Goal: Transaction & Acquisition: Purchase product/service

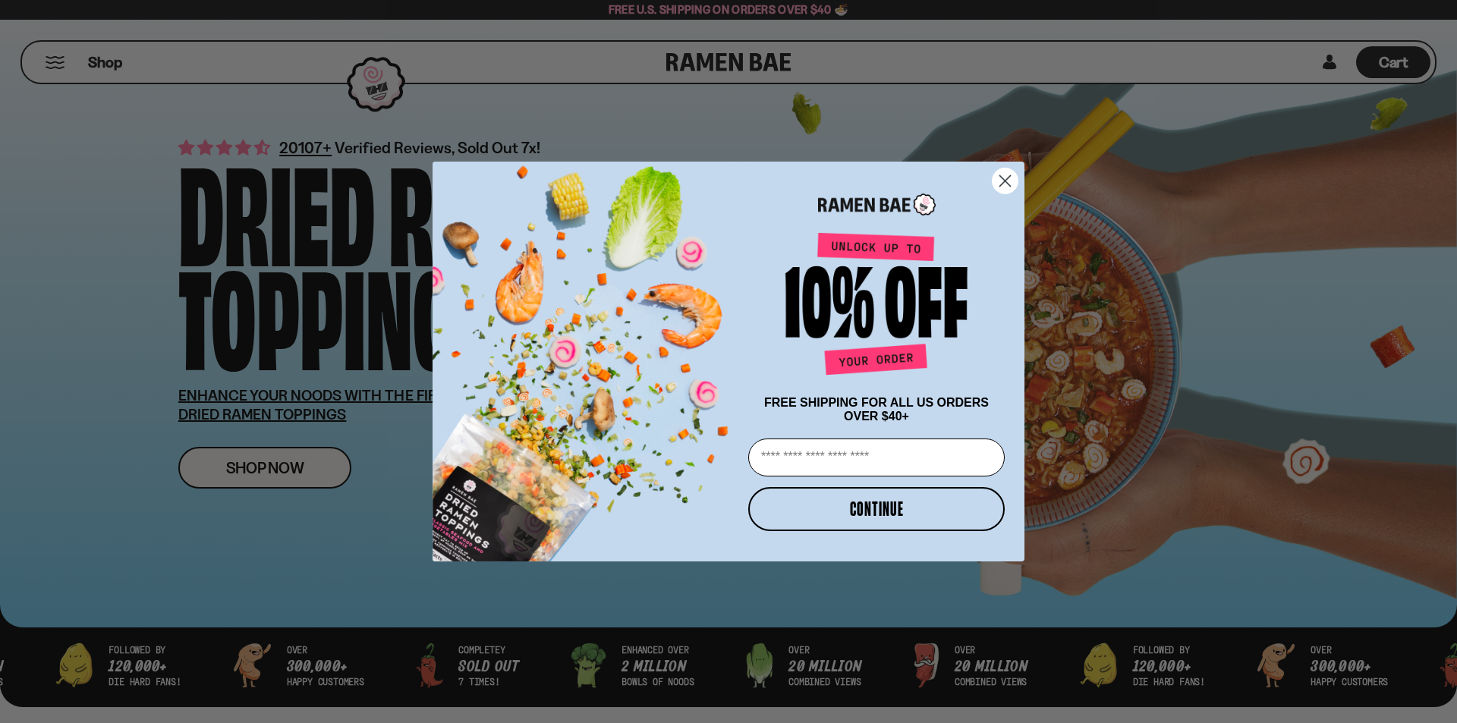
click at [693, 174] on circle "Close dialog" at bounding box center [1005, 180] width 25 height 25
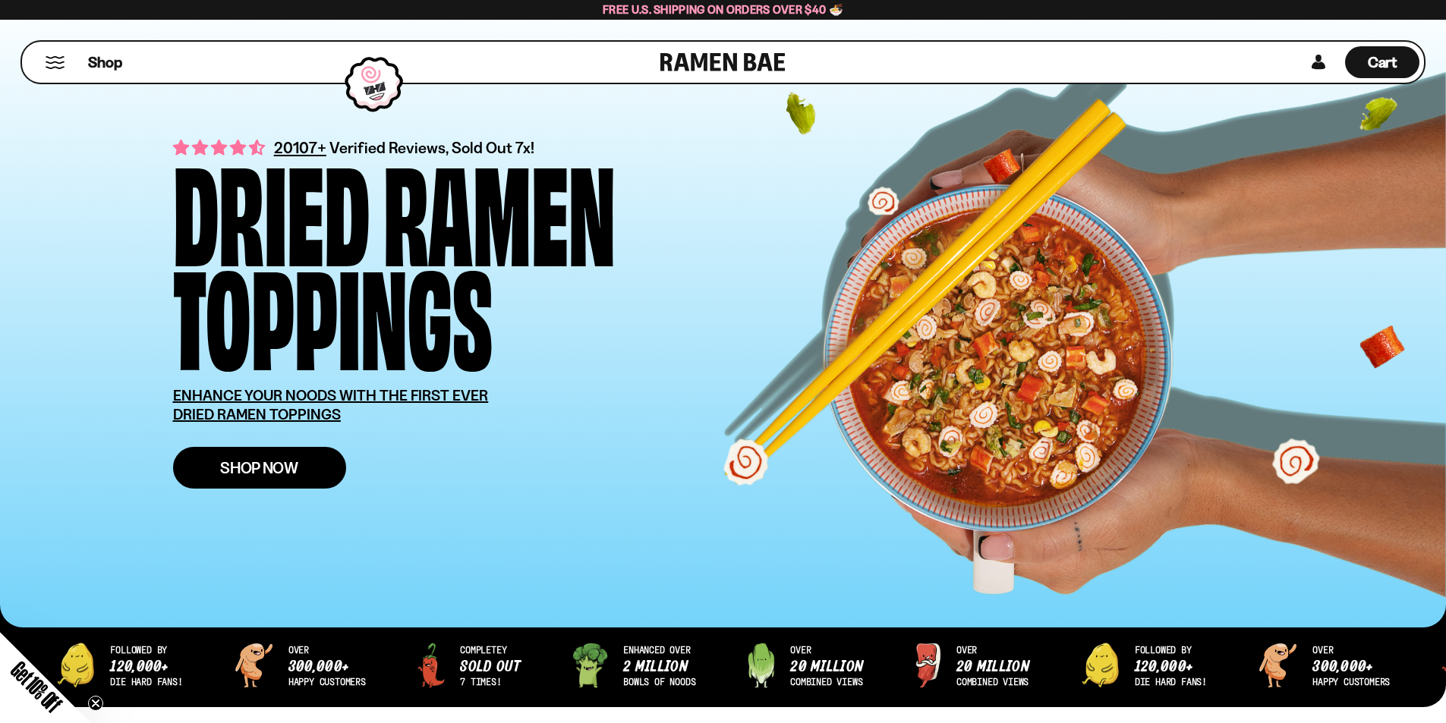
drag, startPoint x: 266, startPoint y: 459, endPoint x: 266, endPoint y: 452, distance: 7.6
click at [266, 460] on span "Shop Now" at bounding box center [259, 468] width 78 height 16
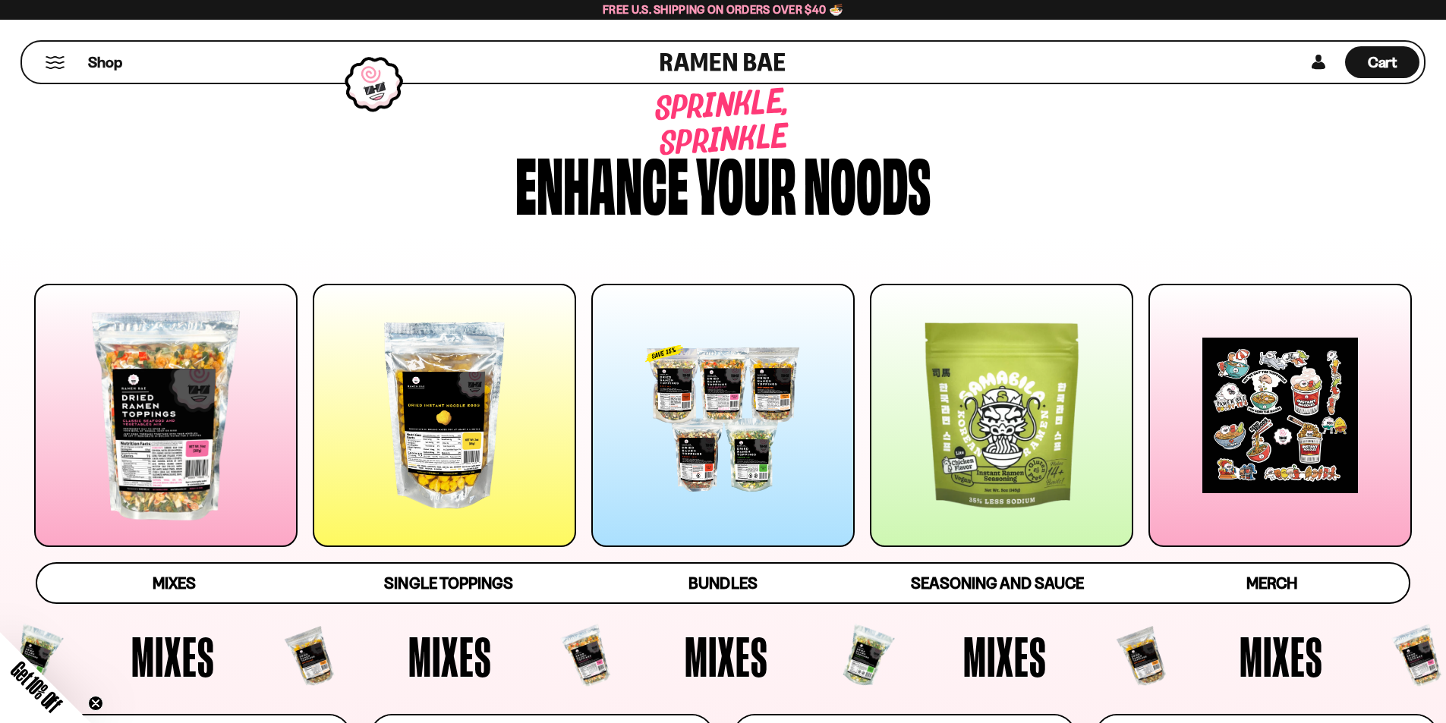
click at [197, 408] on div at bounding box center [165, 415] width 263 height 263
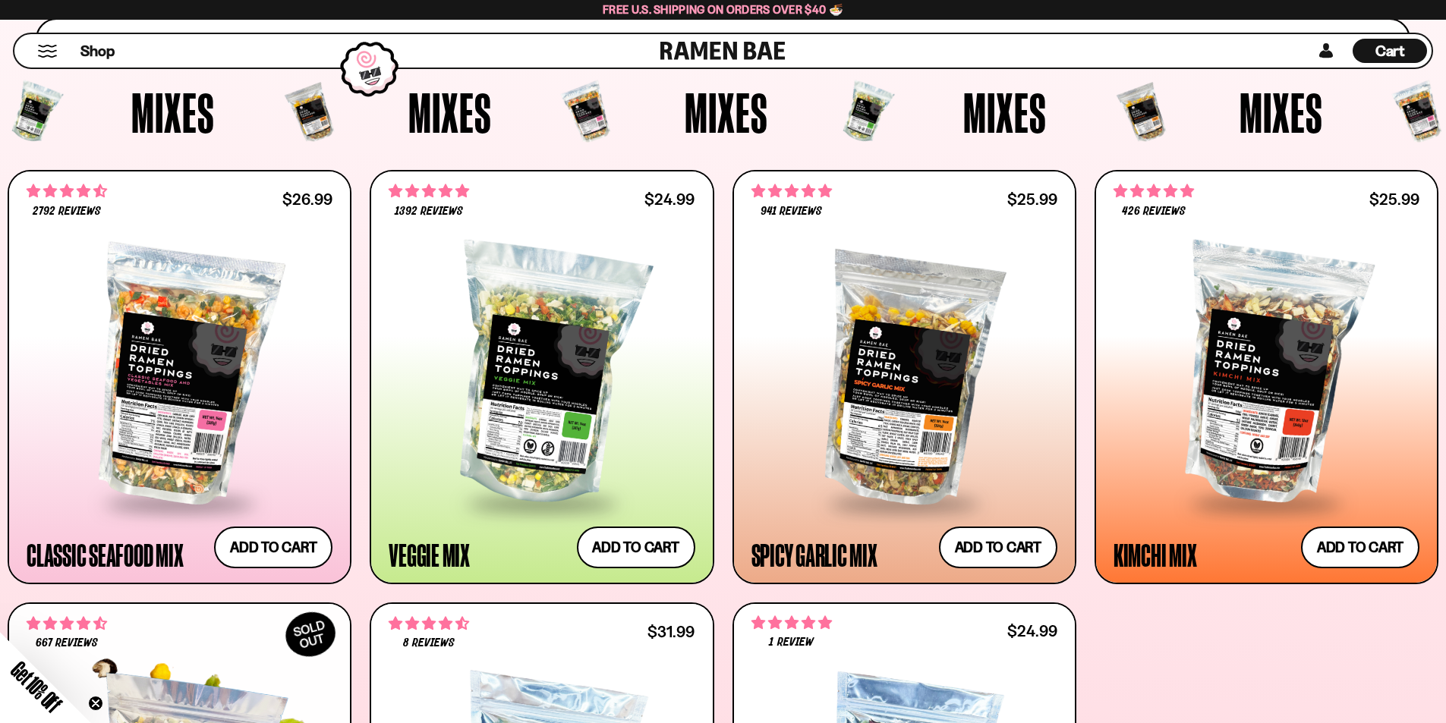
scroll to position [623, 0]
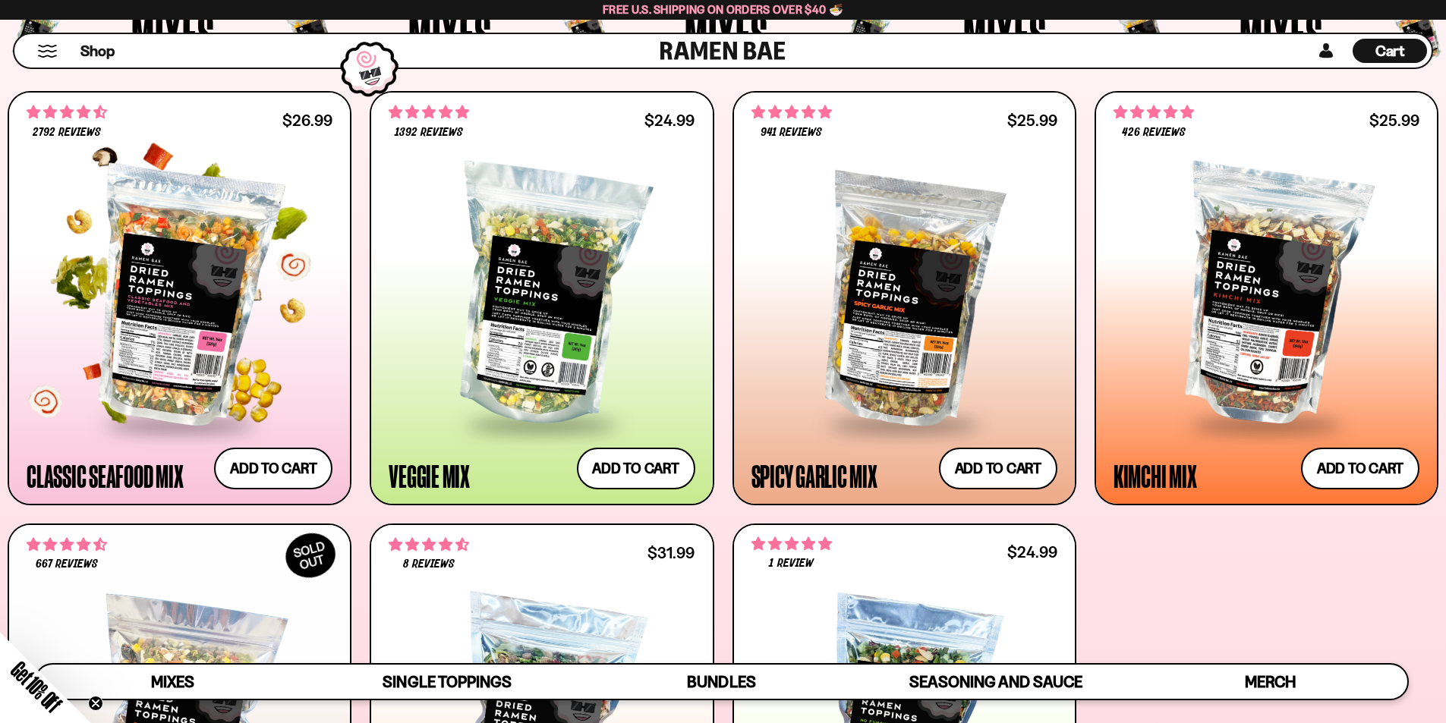
click at [192, 301] on div at bounding box center [180, 296] width 306 height 253
